Goal: Task Accomplishment & Management: Use online tool/utility

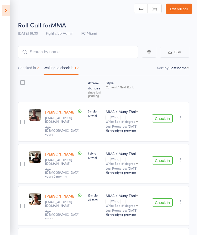
scroll to position [3, 0]
click at [9, 10] on icon at bounding box center [6, 11] width 8 height 11
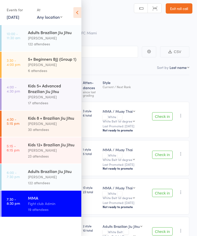
click at [80, 7] on icon at bounding box center [77, 12] width 8 height 11
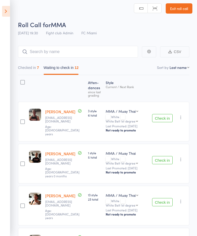
click at [15, 13] on header "Roll Call for MMA [DATE] 19:30 Fight club Admin FC Miami Manual search Scanner …" at bounding box center [98, 17] width 197 height 41
click at [4, 12] on icon at bounding box center [6, 11] width 8 height 11
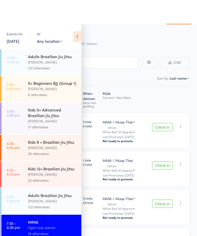
scroll to position [0, 0]
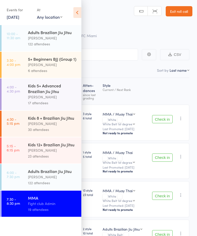
click at [78, 10] on icon at bounding box center [77, 12] width 8 height 11
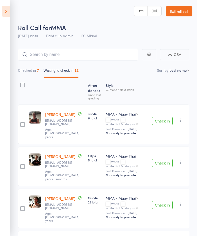
click at [8, 13] on icon at bounding box center [6, 11] width 8 height 11
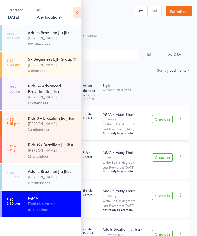
click at [177, 13] on link "Exit roll call" at bounding box center [179, 11] width 27 height 10
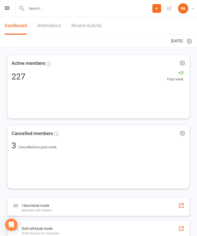
click at [9, 9] on icon at bounding box center [7, 7] width 5 height 3
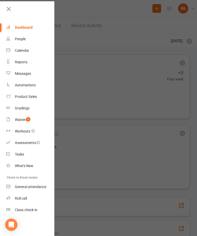
click at [24, 200] on div "Roll call" at bounding box center [21, 198] width 12 height 4
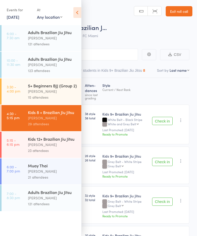
click at [45, 88] on div "5+ Beginners BJJ (Group 2)" at bounding box center [52, 86] width 49 height 6
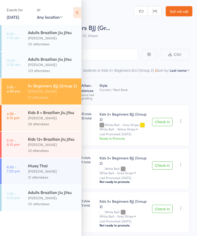
click at [81, 14] on icon at bounding box center [77, 12] width 8 height 11
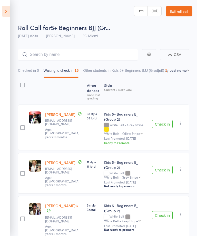
click at [160, 126] on button "Check in" at bounding box center [162, 124] width 21 height 8
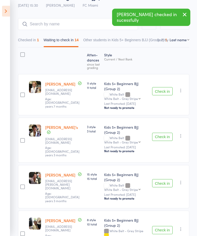
scroll to position [31, 0]
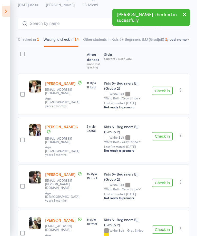
click at [163, 139] on button "Check in" at bounding box center [162, 136] width 21 height 8
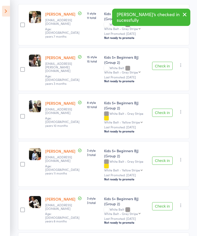
scroll to position [100, 0]
click at [160, 112] on button "Check in" at bounding box center [162, 113] width 21 height 8
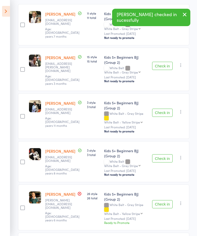
click at [160, 116] on button "Check in" at bounding box center [162, 113] width 21 height 8
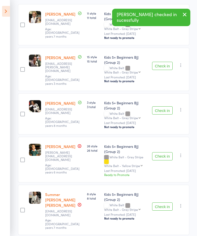
click at [159, 112] on button "Check in" at bounding box center [162, 110] width 21 height 8
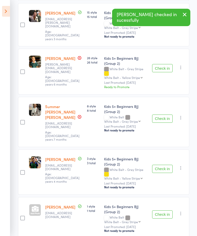
scroll to position [156, 0]
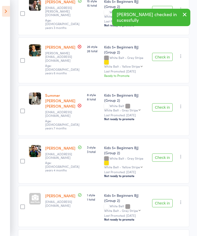
click at [164, 103] on button "Check in" at bounding box center [162, 107] width 21 height 8
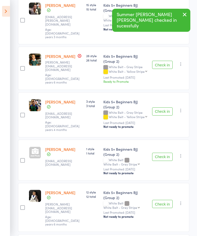
click at [165, 107] on button "Check in" at bounding box center [162, 111] width 21 height 8
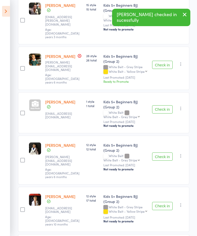
click at [164, 105] on button "Check in" at bounding box center [162, 109] width 21 height 8
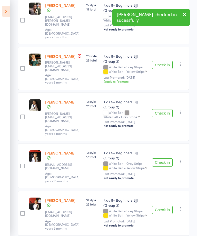
click at [163, 109] on button "Check in" at bounding box center [162, 113] width 21 height 8
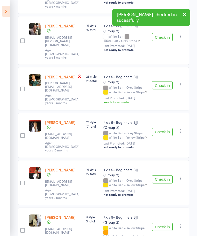
click at [165, 223] on button "Check in" at bounding box center [162, 227] width 21 height 8
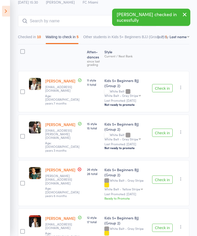
scroll to position [0, 0]
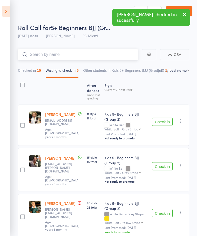
click at [80, 54] on input "search" at bounding box center [78, 55] width 120 height 12
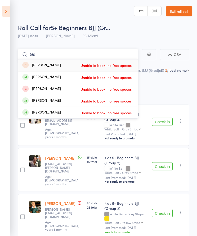
type input "G"
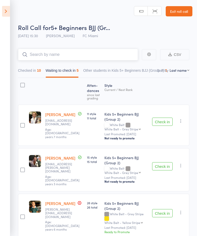
click at [37, 73] on button "Checked in 10" at bounding box center [29, 72] width 23 height 12
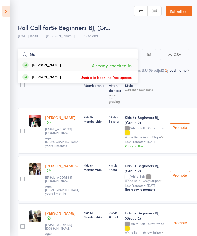
type input "G"
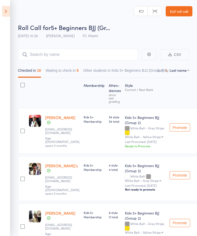
click at [6, 10] on icon at bounding box center [6, 11] width 8 height 11
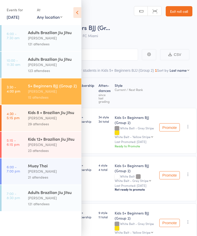
click at [54, 121] on div "[PERSON_NAME]" at bounding box center [52, 118] width 49 height 6
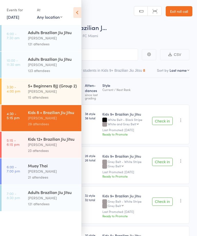
click at [80, 15] on icon at bounding box center [77, 12] width 8 height 11
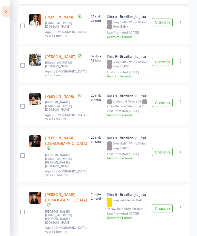
scroll to position [143, 0]
